Goal: Transaction & Acquisition: Purchase product/service

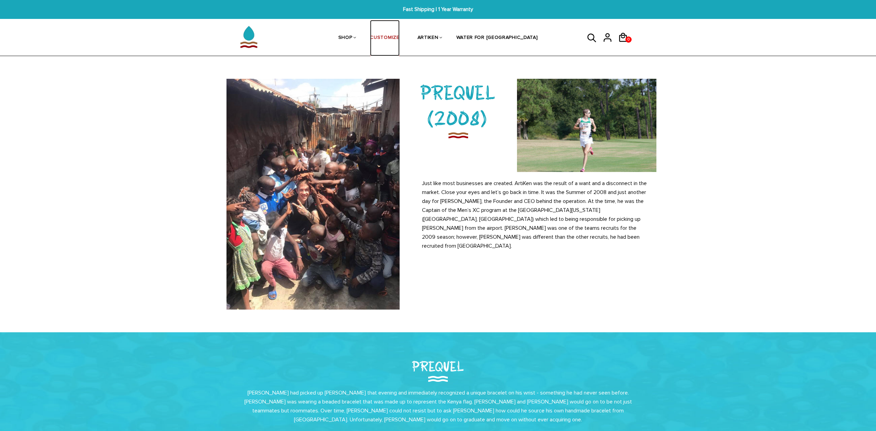
click at [393, 44] on link "CUSTOMIZE" at bounding box center [384, 38] width 29 height 36
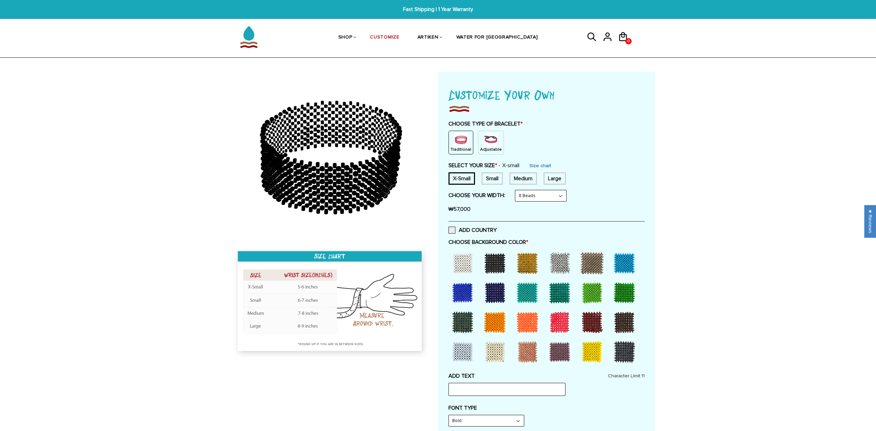
click at [521, 174] on div "Medium" at bounding box center [523, 178] width 28 height 12
click at [454, 143] on img at bounding box center [461, 140] width 14 height 14
click at [538, 195] on select "8 Beads 6 Beads 10 Beads" at bounding box center [540, 195] width 51 height 11
click at [516, 190] on select "8 Beads 6 Beads 10 Beads" at bounding box center [540, 195] width 51 height 11
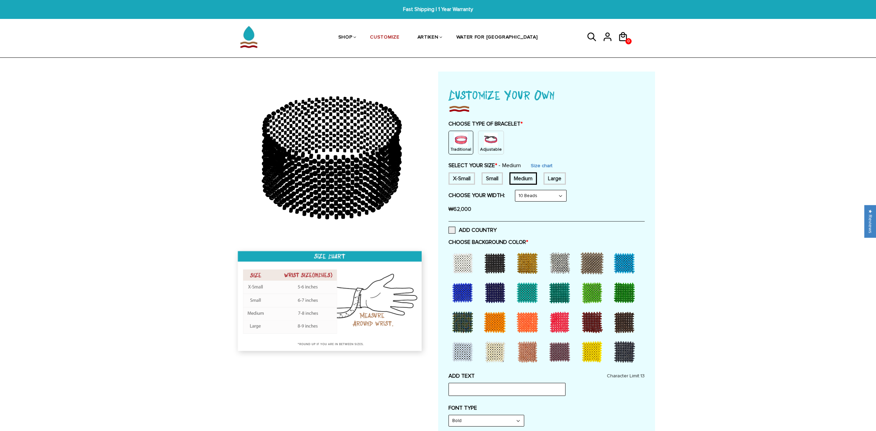
click at [536, 204] on div "₩62,000" at bounding box center [546, 209] width 196 height 14
click at [536, 201] on select "8 Beads 6 Beads 10 Beads" at bounding box center [540, 195] width 51 height 11
click at [516, 190] on select "8 Beads 6 Beads 10 Beads" at bounding box center [540, 195] width 51 height 11
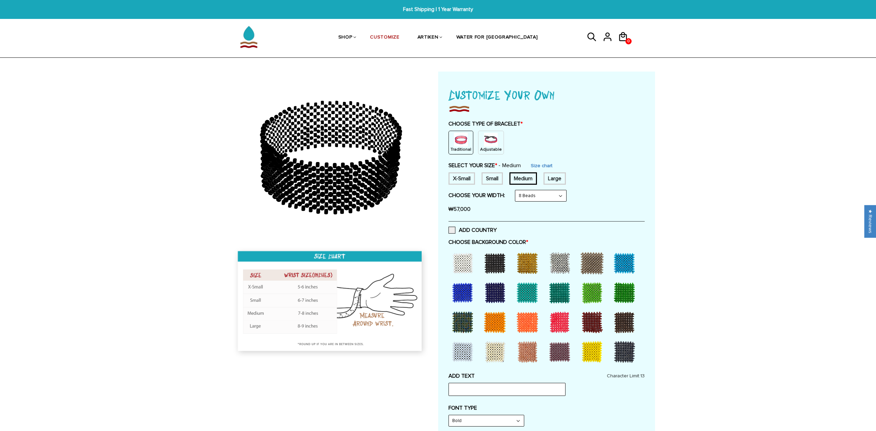
click at [532, 197] on select "8 Beads 6 Beads 10 Beads" at bounding box center [540, 195] width 51 height 11
select select "10-beads"
click at [516, 190] on select "8 Beads 6 Beads 10 Beads" at bounding box center [540, 195] width 51 height 11
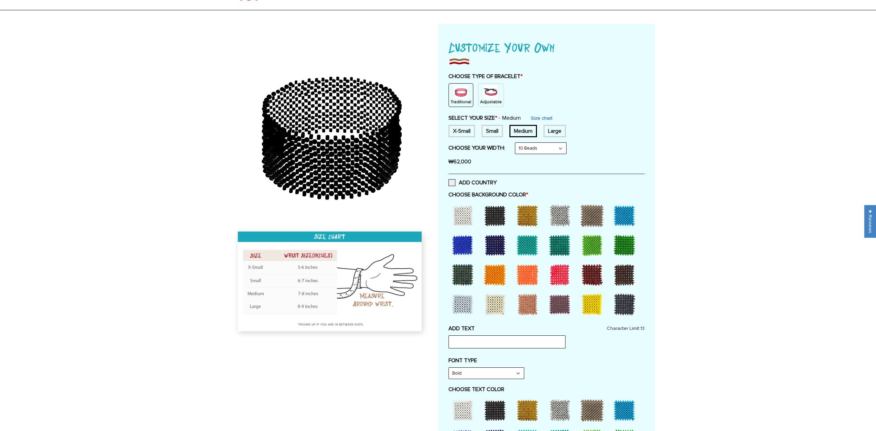
scroll to position [69, 0]
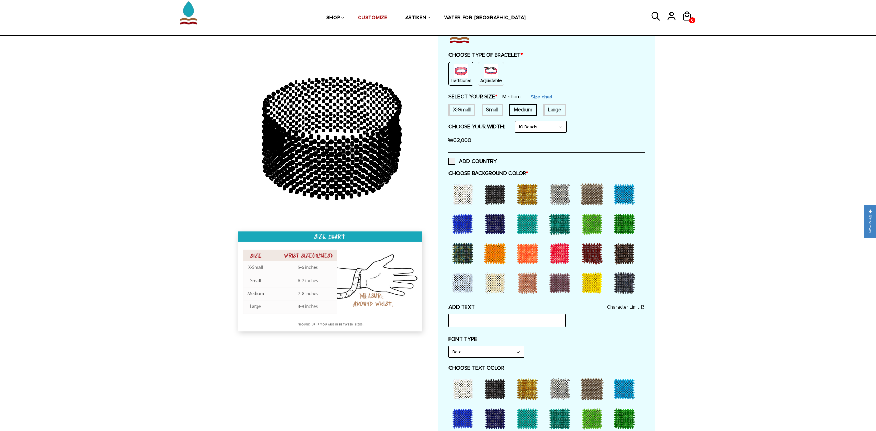
click at [552, 252] on div at bounding box center [560, 254] width 28 height 28
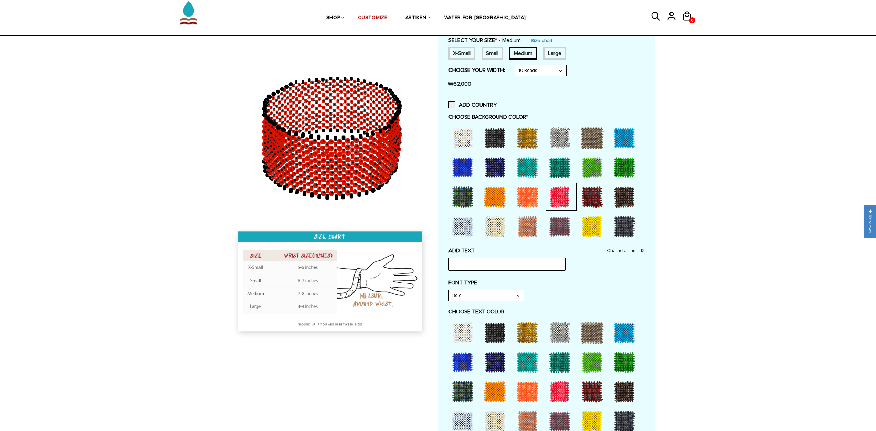
scroll to position [138, 0]
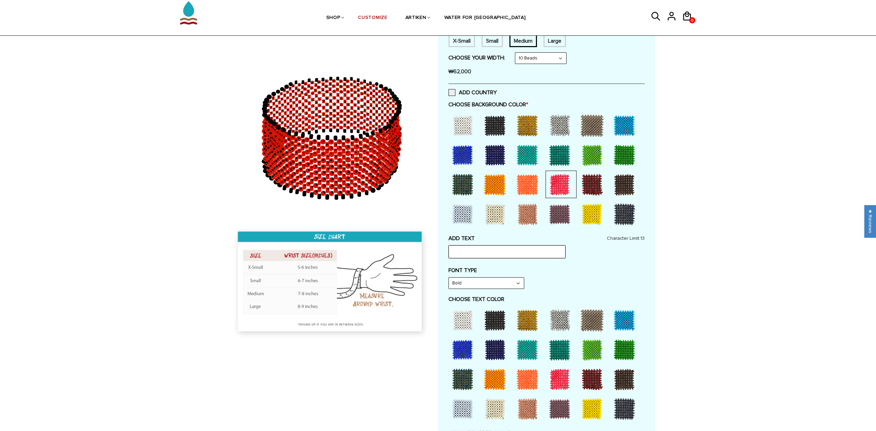
click at [500, 248] on input "text" at bounding box center [506, 251] width 117 height 13
drag, startPoint x: 500, startPoint y: 255, endPoint x: 426, endPoint y: 252, distance: 73.7
click at [426, 252] on div at bounding box center [438, 297] width 434 height 726
paste input "CI"
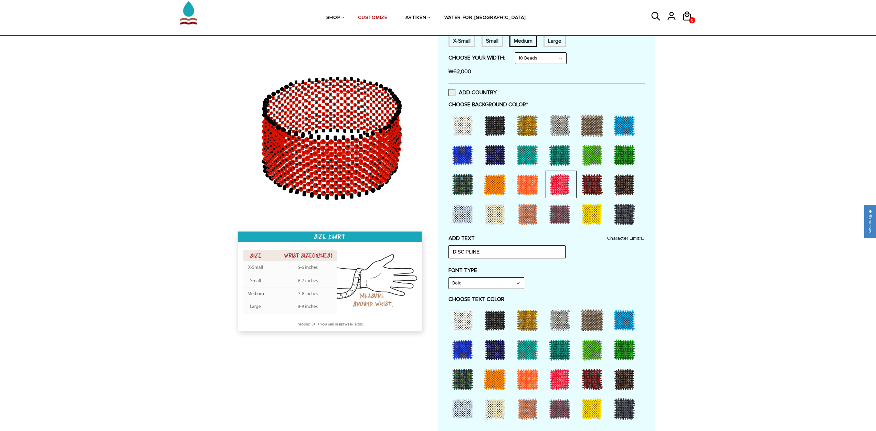
type input "DISCIPLINE"
click at [494, 284] on select "Bold" at bounding box center [486, 283] width 75 height 11
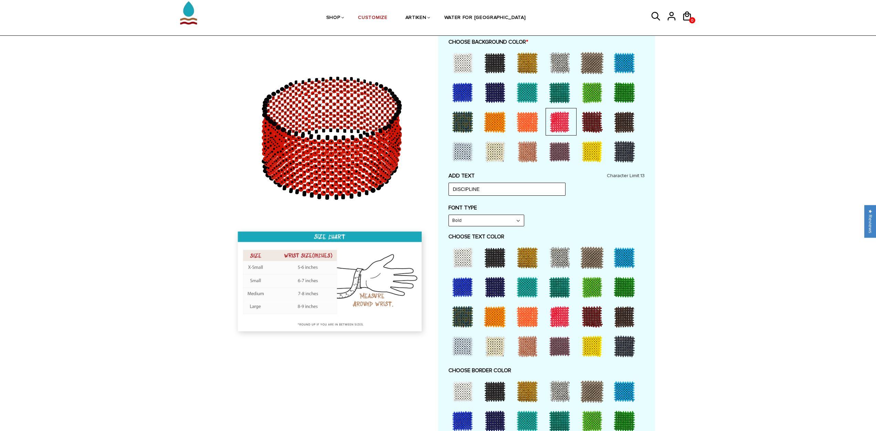
scroll to position [206, 0]
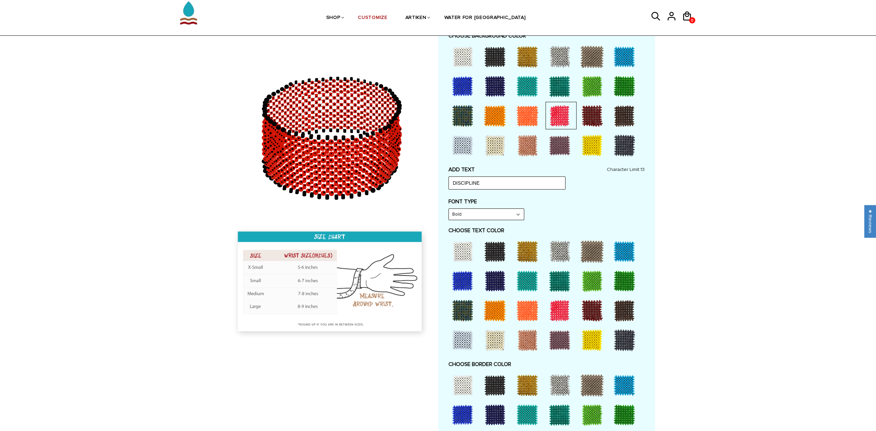
click at [493, 261] on div at bounding box center [495, 252] width 28 height 28
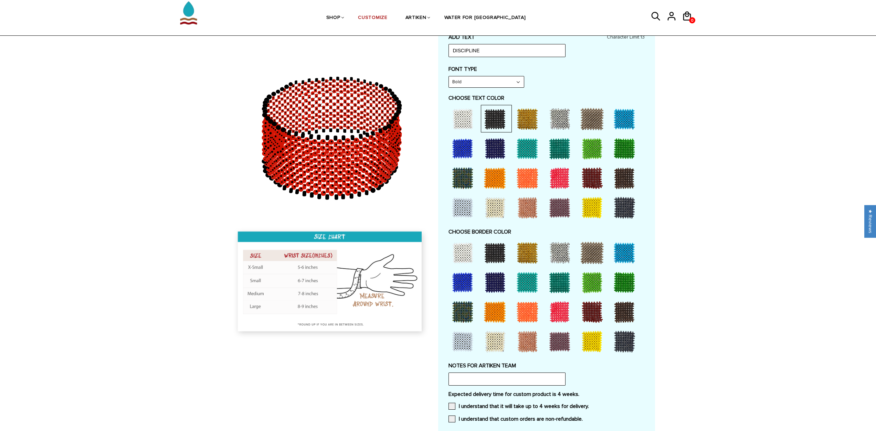
scroll to position [344, 0]
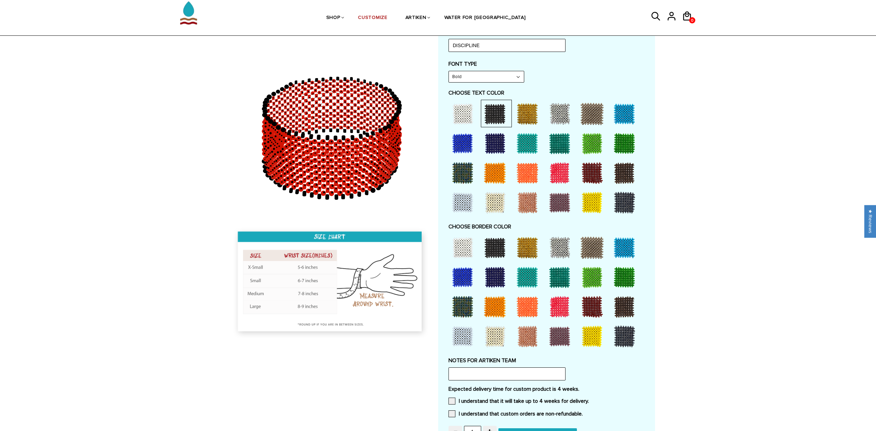
click at [497, 252] on div at bounding box center [495, 248] width 28 height 28
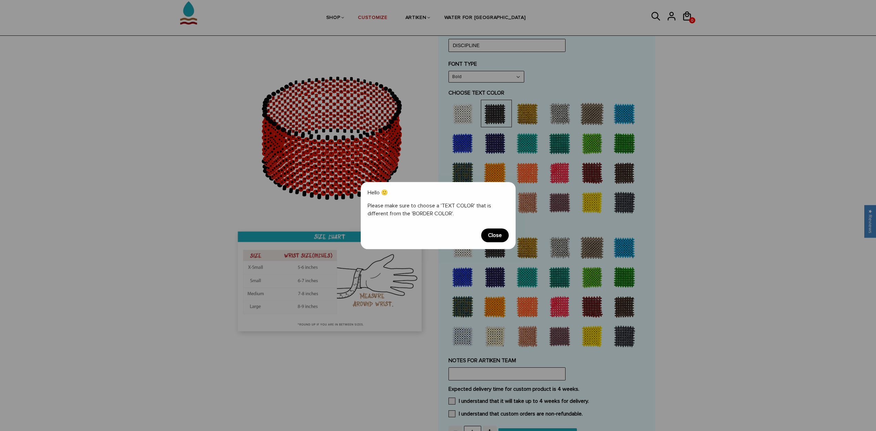
click at [492, 238] on span "Close" at bounding box center [495, 235] width 28 height 14
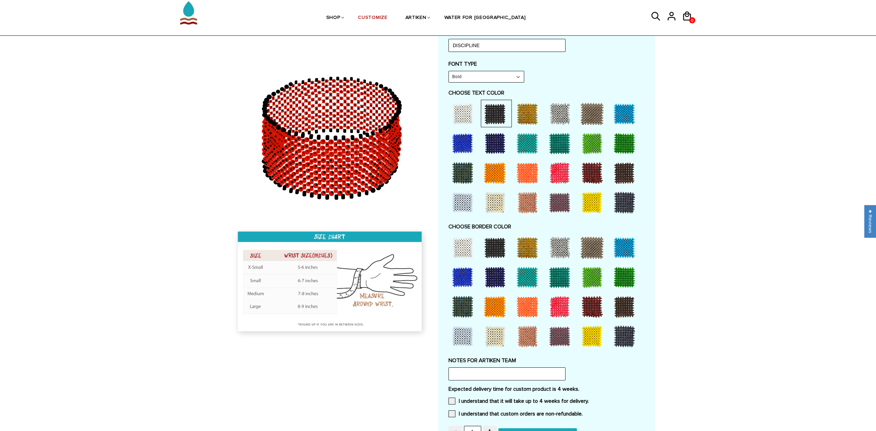
click at [622, 335] on div at bounding box center [624, 337] width 28 height 28
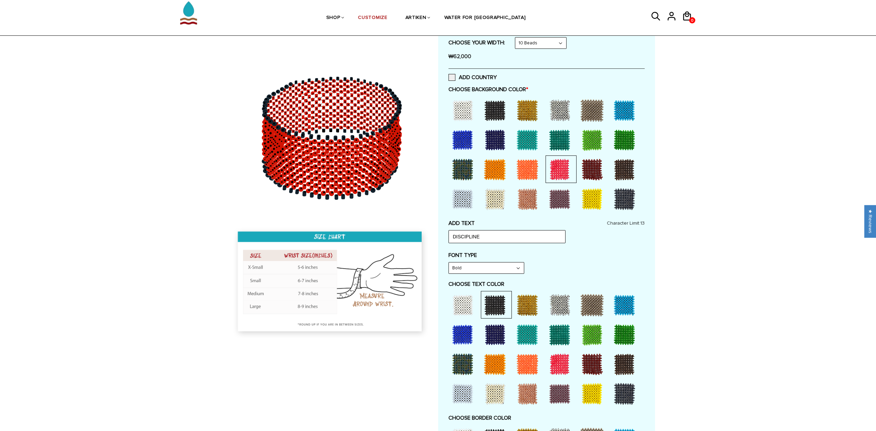
scroll to position [138, 0]
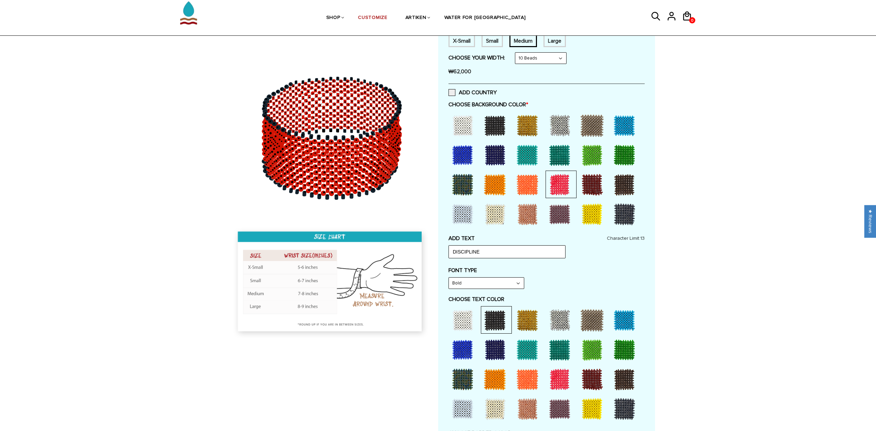
click at [497, 125] on div at bounding box center [495, 126] width 28 height 28
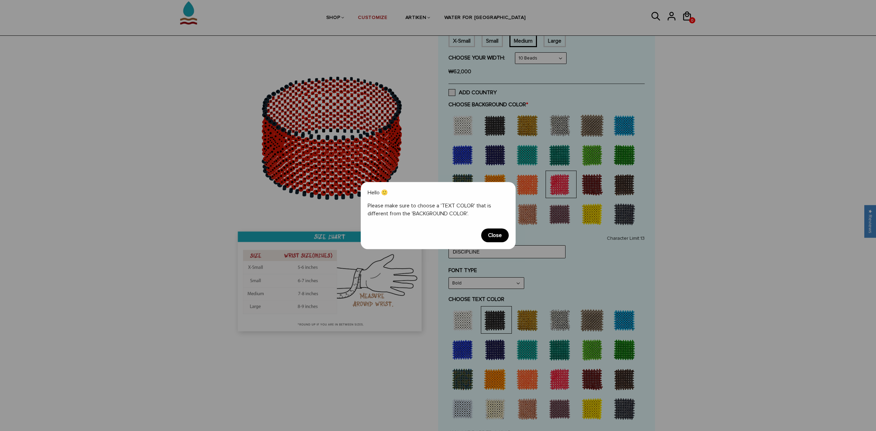
click at [494, 235] on span "Close" at bounding box center [495, 235] width 28 height 14
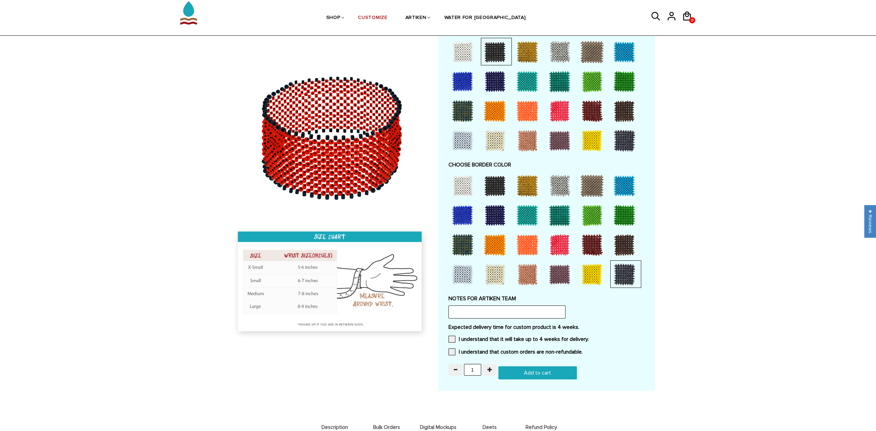
scroll to position [413, 0]
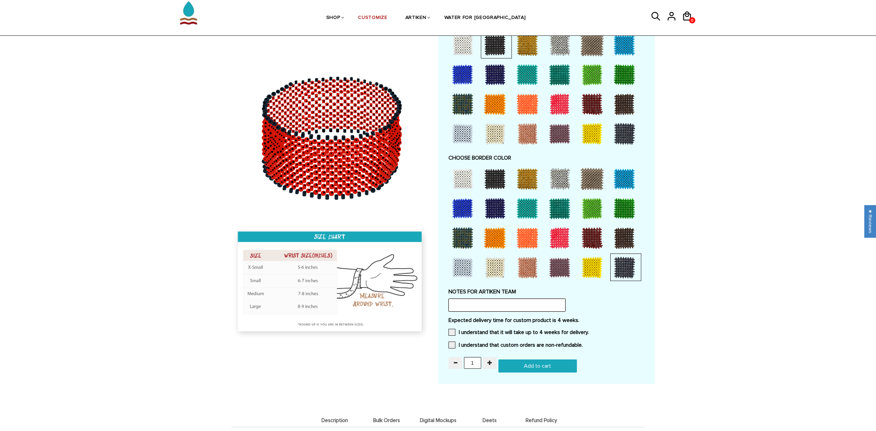
click at [487, 307] on input "text" at bounding box center [506, 305] width 117 height 13
click at [452, 331] on span at bounding box center [451, 332] width 7 height 7
click at [589, 330] on input "I understand that it will take up to 4 weeks for delivery." at bounding box center [589, 330] width 0 height 0
click at [451, 344] on span at bounding box center [451, 345] width 7 height 7
click at [583, 343] on input "I understand that custom orders are non-refundable." at bounding box center [583, 343] width 0 height 0
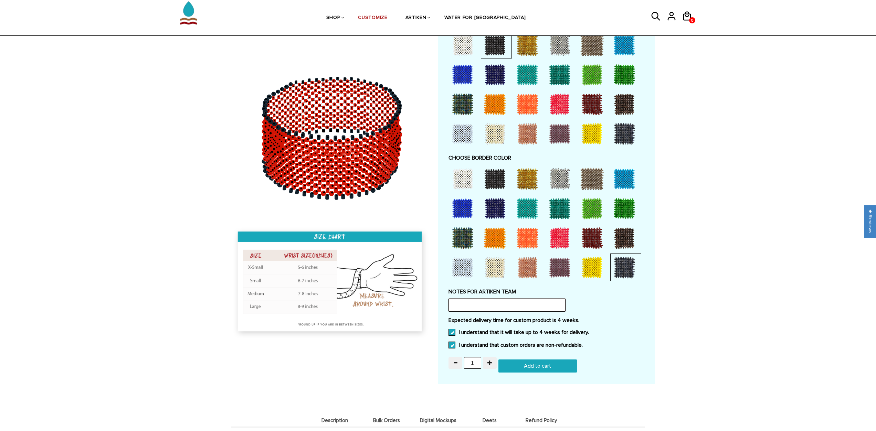
click at [492, 309] on input "text" at bounding box center [506, 305] width 117 height 13
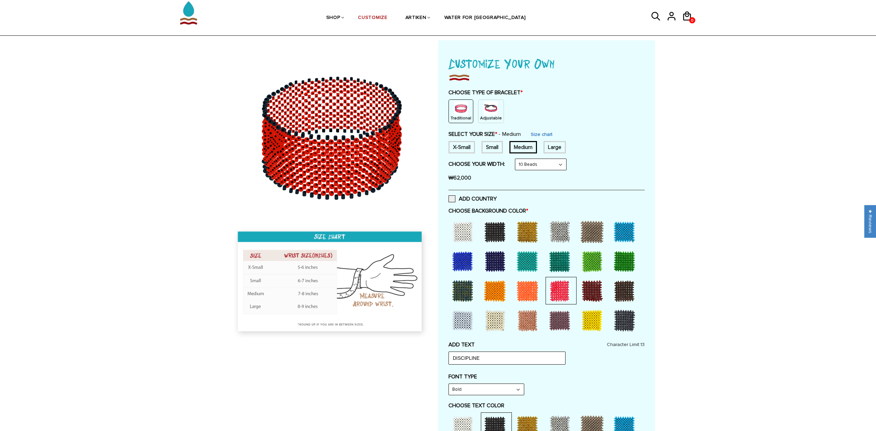
scroll to position [0, 0]
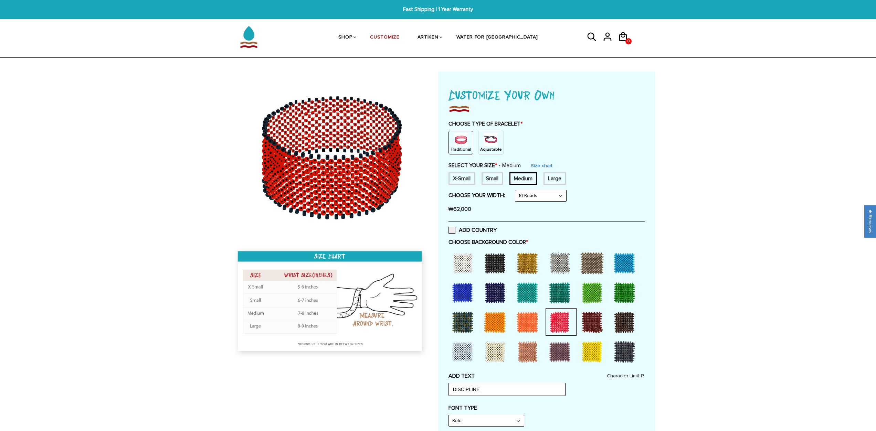
click at [450, 142] on div "Traditional" at bounding box center [460, 143] width 25 height 24
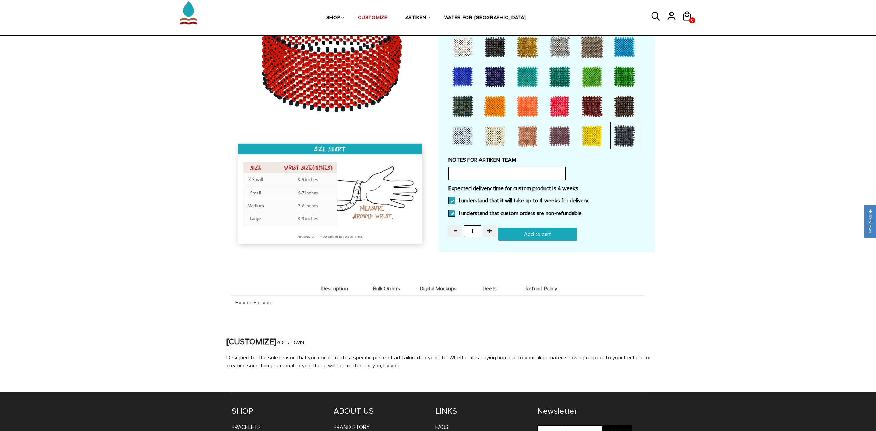
scroll to position [551, 0]
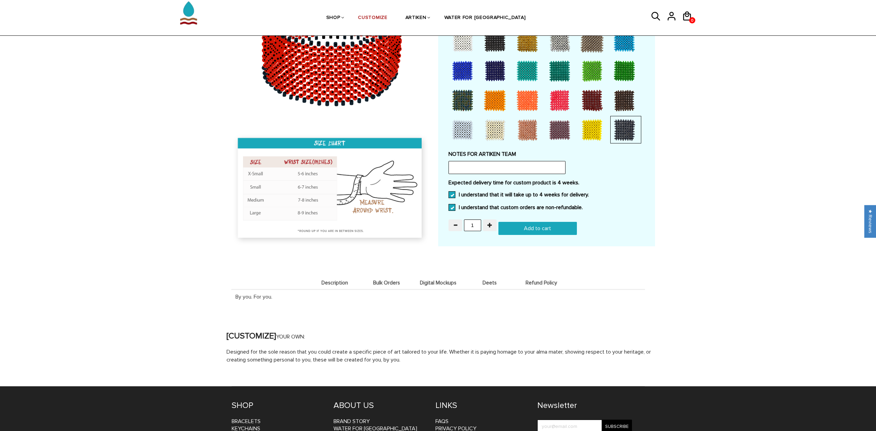
click at [519, 227] on input "Add to cart" at bounding box center [537, 228] width 78 height 13
type input "Add to cart"
click at [682, 19] on span at bounding box center [683, 19] width 22 height 3
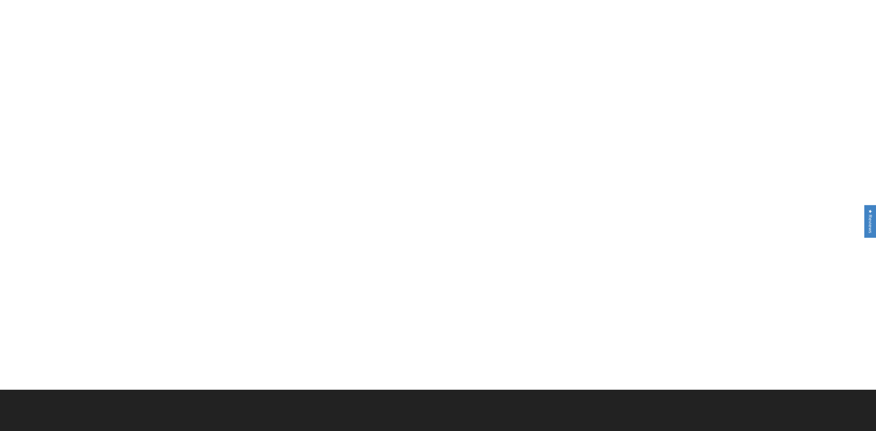
scroll to position [551, 0]
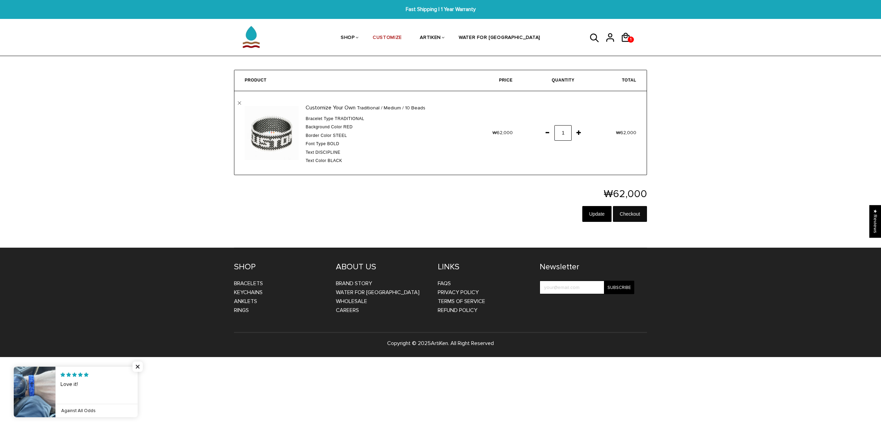
click at [623, 221] on input "Checkout" at bounding box center [630, 214] width 34 height 16
